Goal: Entertainment & Leisure: Consume media (video, audio)

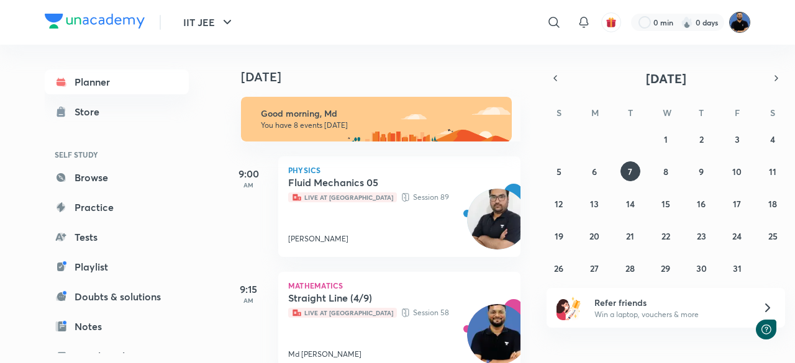
click at [742, 27] on img at bounding box center [739, 22] width 21 height 21
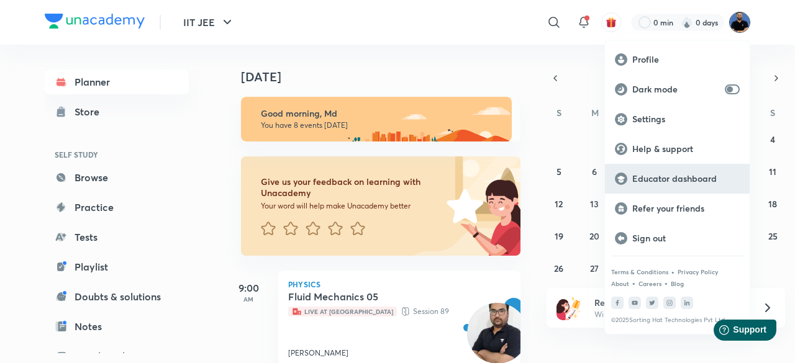
click at [695, 181] on p "Educator dashboard" at bounding box center [685, 178] width 107 height 11
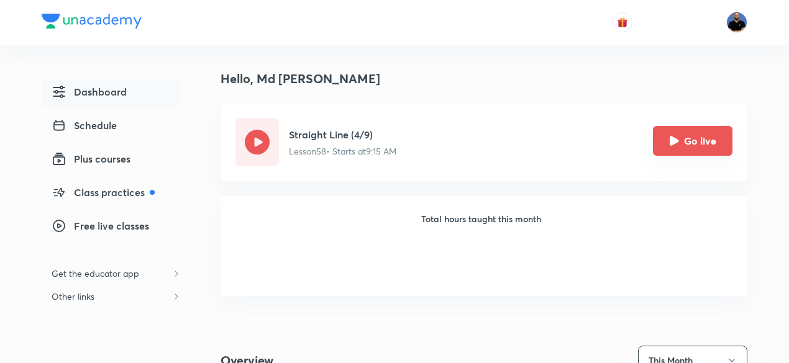
click at [678, 139] on icon "Go live" at bounding box center [674, 141] width 10 height 10
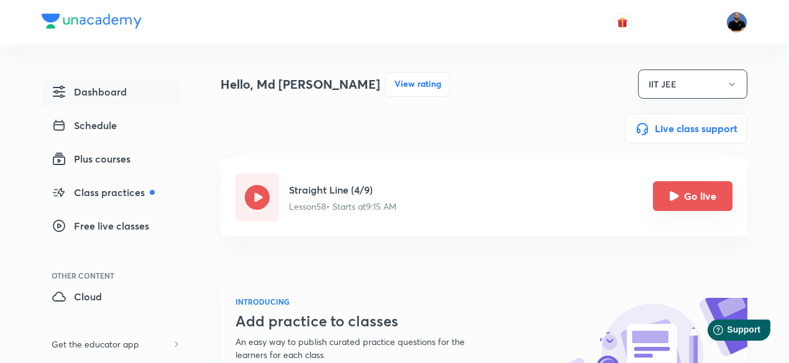
click at [678, 196] on icon "Go live" at bounding box center [674, 195] width 9 height 9
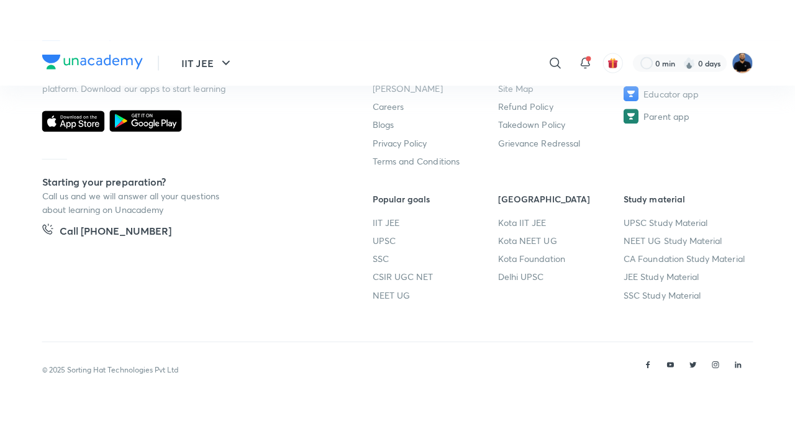
scroll to position [735, 0]
